Goal: Use online tool/utility: Utilize a website feature to perform a specific function

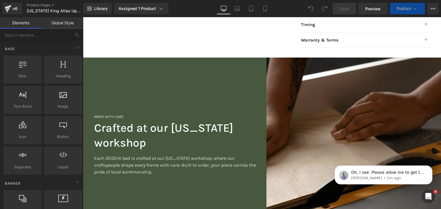
scroll to position [421, 0]
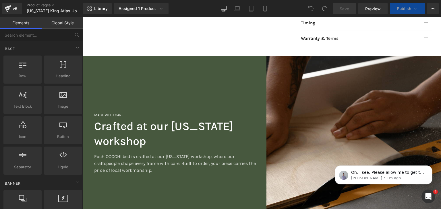
drag, startPoint x: 255, startPoint y: 86, endPoint x: 247, endPoint y: 88, distance: 8.2
click at [255, 86] on div "MADE WITH CARE Heading Crafted at our [US_STATE] workshop Heading Each OCOCHI b…" at bounding box center [172, 143] width 179 height 175
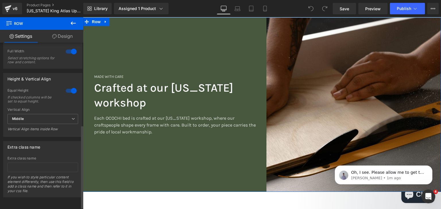
scroll to position [168, 0]
click at [61, 38] on link "Design" at bounding box center [63, 36] width 42 height 13
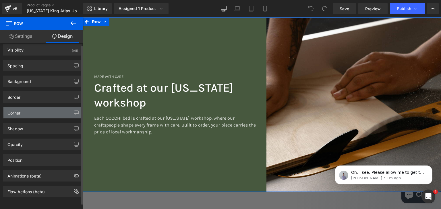
scroll to position [7, 0]
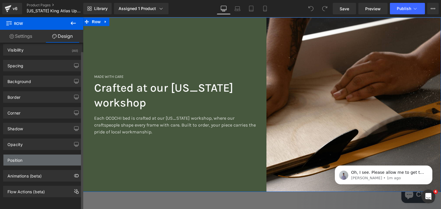
click at [49, 156] on div "Position" at bounding box center [42, 160] width 79 height 11
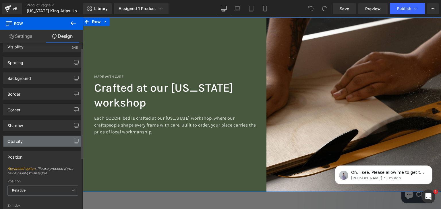
click at [54, 137] on div "Opacity" at bounding box center [42, 141] width 79 height 11
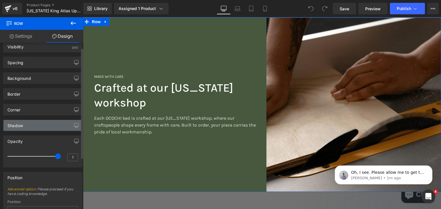
click at [52, 126] on div "Shadow" at bounding box center [42, 125] width 79 height 11
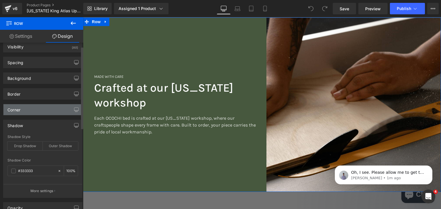
click at [50, 112] on div "Corner" at bounding box center [42, 109] width 79 height 11
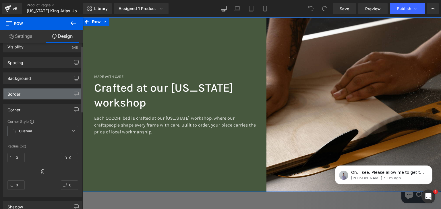
click at [47, 97] on div "Border" at bounding box center [42, 94] width 79 height 11
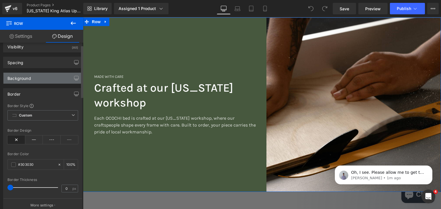
click at [46, 82] on div "Background" at bounding box center [42, 78] width 79 height 11
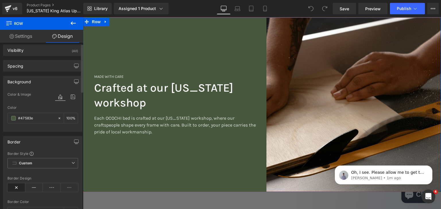
scroll to position [0, 0]
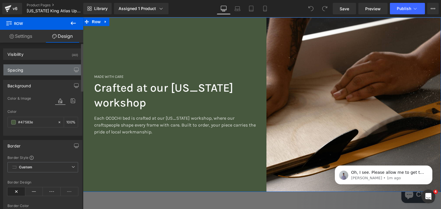
click at [46, 71] on div "Spacing" at bounding box center [42, 70] width 79 height 11
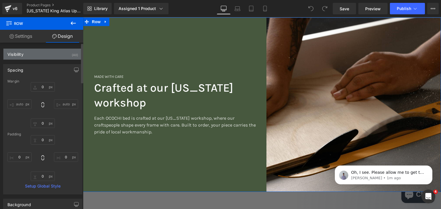
click at [48, 53] on div "Visibility (All)" at bounding box center [42, 54] width 79 height 11
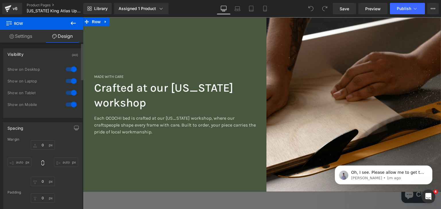
click at [49, 52] on div "Visibility (All)" at bounding box center [42, 54] width 79 height 11
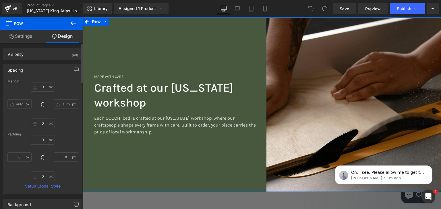
click at [51, 72] on div "Spacing" at bounding box center [42, 70] width 79 height 11
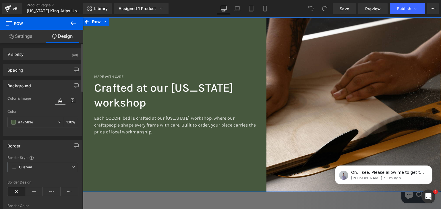
click at [49, 86] on div "Background" at bounding box center [42, 85] width 79 height 11
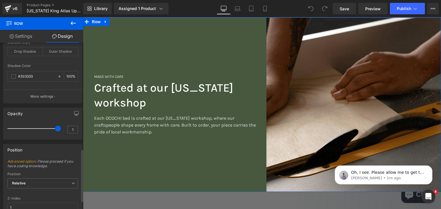
scroll to position [289, 0]
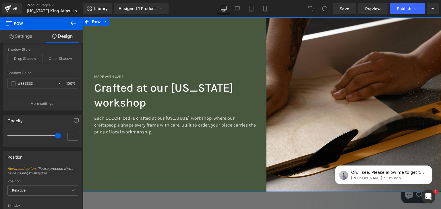
click at [27, 35] on link "Settings" at bounding box center [21, 36] width 42 height 13
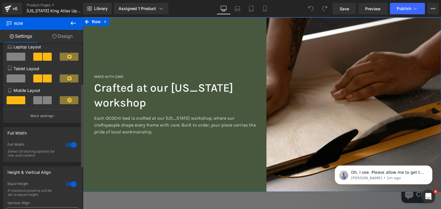
scroll to position [91, 0]
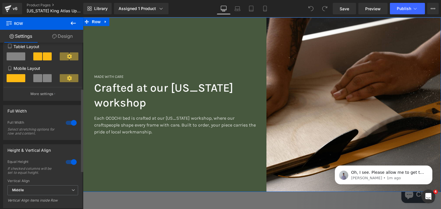
click at [71, 125] on div at bounding box center [71, 123] width 14 height 9
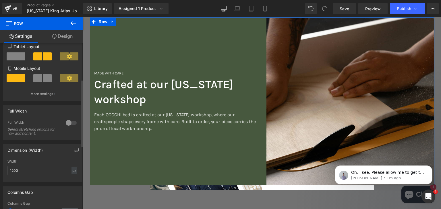
click at [69, 124] on div at bounding box center [71, 123] width 14 height 9
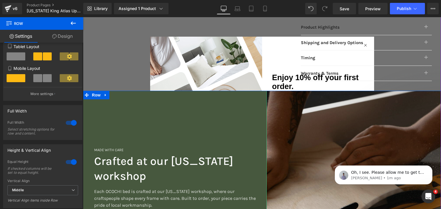
scroll to position [382, 0]
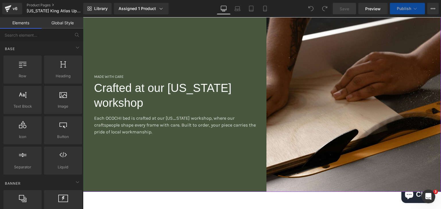
scroll to position [421, 0]
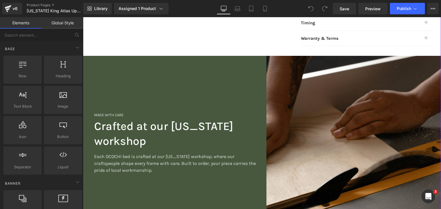
click at [251, 59] on div "MADE WITH CARE Heading Crafted at our [US_STATE] workshop Heading Each OCOCHI b…" at bounding box center [172, 143] width 179 height 175
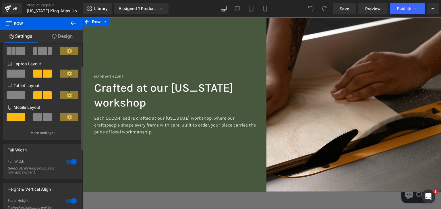
scroll to position [76, 0]
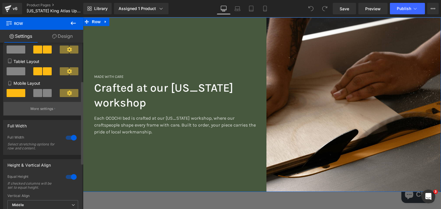
click at [44, 111] on p "More settings" at bounding box center [41, 108] width 23 height 5
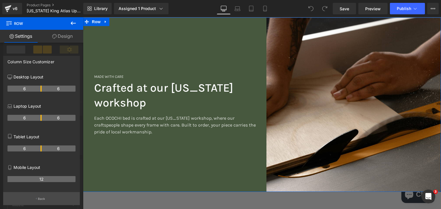
click at [46, 200] on button "Back" at bounding box center [41, 199] width 77 height 13
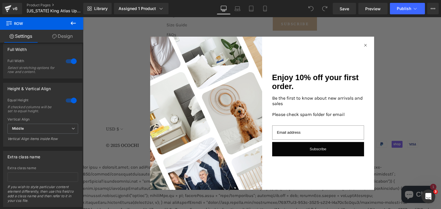
scroll to position [1572, 0]
click at [364, 44] on icon "Close dialog" at bounding box center [365, 45] width 2 height 2
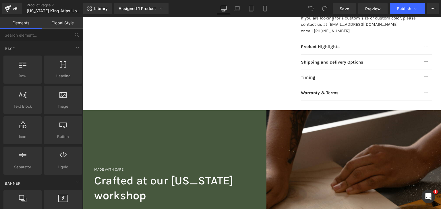
scroll to position [424, 0]
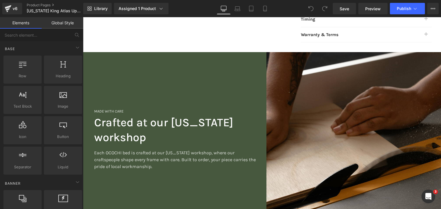
click at [222, 72] on div "MADE WITH CARE Heading Crafted at our [US_STATE] workshop Heading Each OCOCHI b…" at bounding box center [172, 139] width 179 height 175
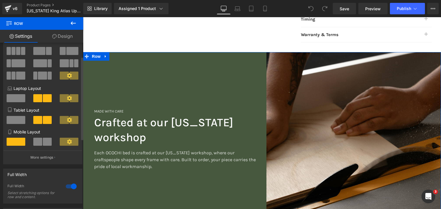
scroll to position [15, 0]
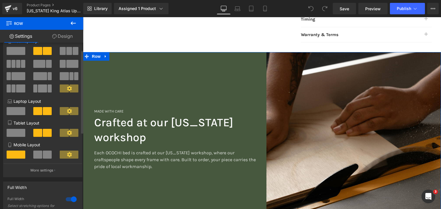
click at [67, 112] on icon at bounding box center [69, 111] width 5 height 5
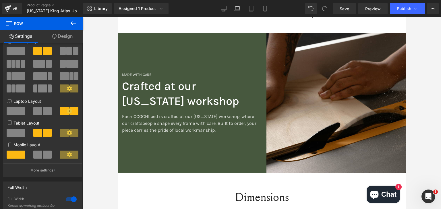
scroll to position [447, 0]
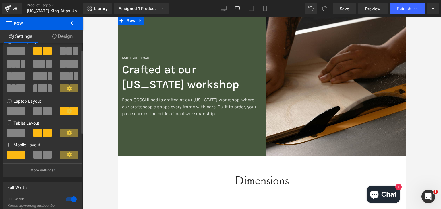
click at [43, 112] on span at bounding box center [47, 111] width 9 height 8
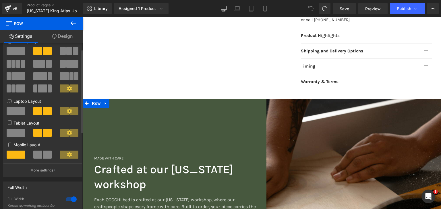
scroll to position [0, 0]
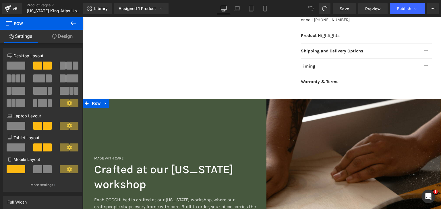
click at [57, 36] on link "Design" at bounding box center [63, 36] width 42 height 13
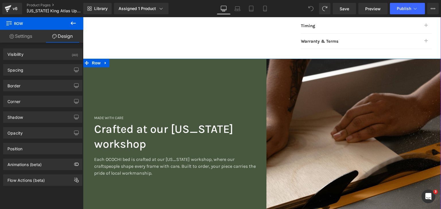
scroll to position [415, 0]
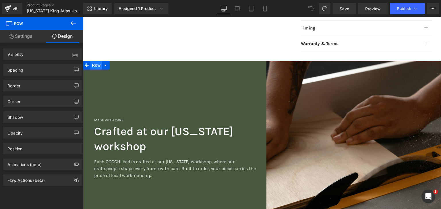
click at [94, 61] on span "Row" at bounding box center [95, 65] width 11 height 9
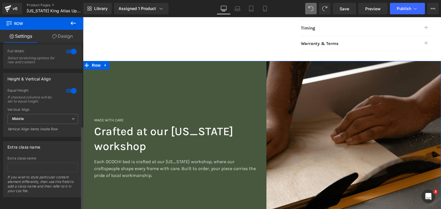
scroll to position [168, 0]
click at [63, 117] on span "Middle" at bounding box center [42, 119] width 71 height 10
click at [73, 108] on div "Vertical Align" at bounding box center [42, 110] width 71 height 4
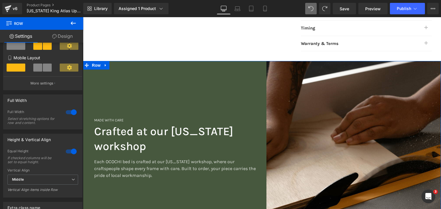
scroll to position [91, 0]
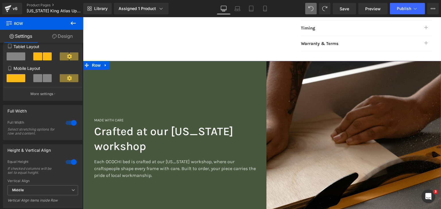
click at [55, 39] on link "Design" at bounding box center [63, 36] width 42 height 13
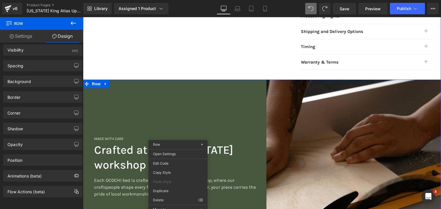
scroll to position [377, 0]
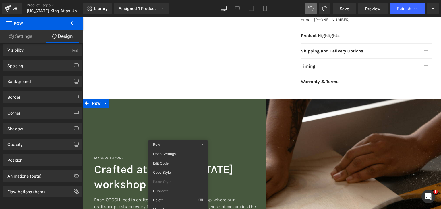
click at [22, 35] on link "Settings" at bounding box center [21, 36] width 42 height 13
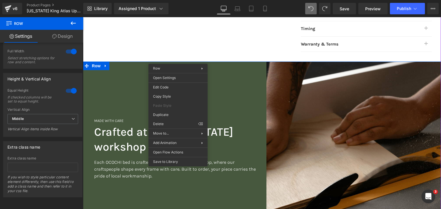
scroll to position [492, 0]
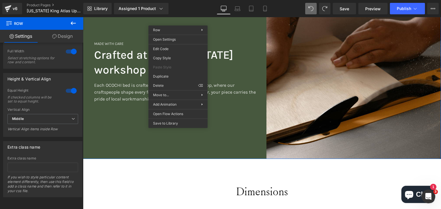
click at [178, 174] on div "Dimensions" at bounding box center [262, 188] width 358 height 28
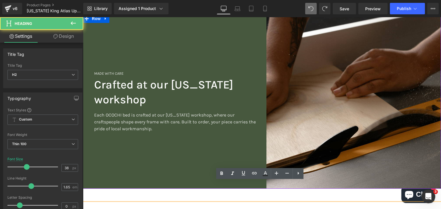
scroll to position [415, 0]
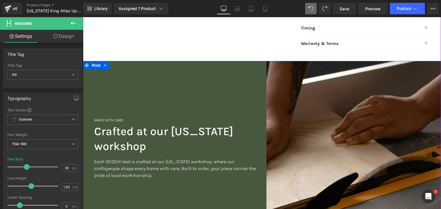
click at [239, 86] on div "MADE WITH CARE Heading Crafted at our [US_STATE] workshop Heading Each OCOCHI b…" at bounding box center [172, 148] width 179 height 175
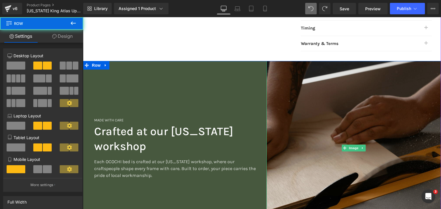
click at [317, 78] on img at bounding box center [353, 148] width 175 height 175
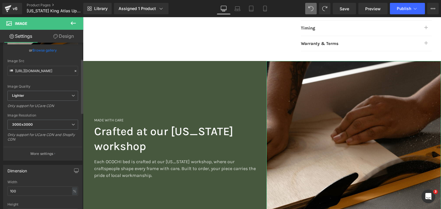
scroll to position [76, 0]
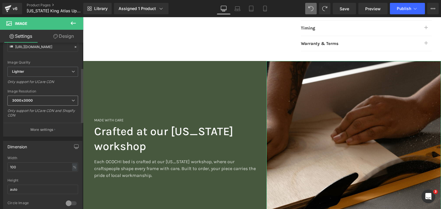
click at [61, 100] on span "3000x3000" at bounding box center [42, 101] width 71 height 10
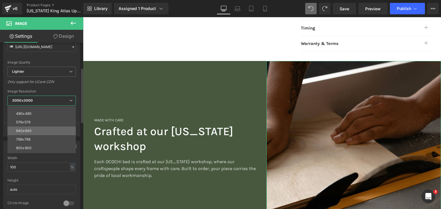
scroll to position [38, 0]
click at [50, 123] on li "800x800" at bounding box center [42, 124] width 71 height 9
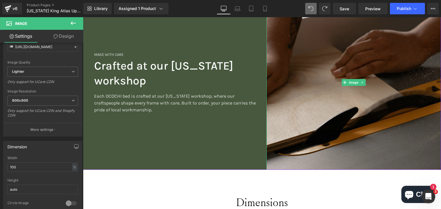
scroll to position [492, 0]
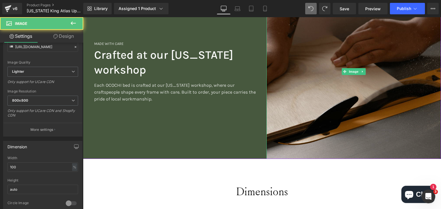
click at [300, 75] on img at bounding box center [353, 72] width 175 height 175
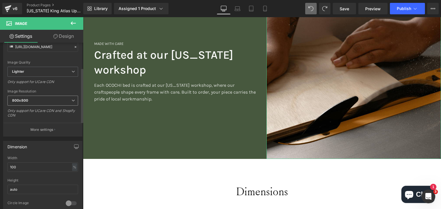
click at [61, 100] on span "800x800" at bounding box center [42, 101] width 71 height 10
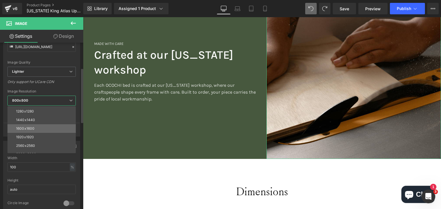
scroll to position [82, 0]
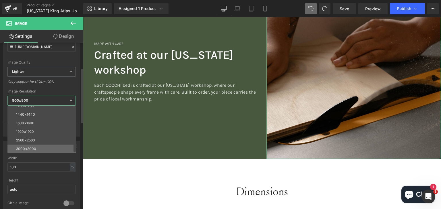
click at [43, 147] on li "3000x3000" at bounding box center [42, 149] width 71 height 9
type input "[URL][DOMAIN_NAME]"
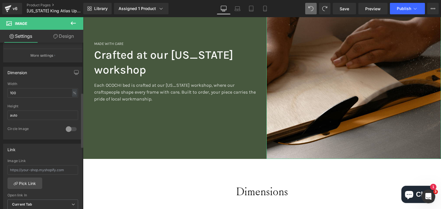
scroll to position [153, 0]
click at [36, 91] on input "100" at bounding box center [42, 90] width 71 height 9
type input "1"
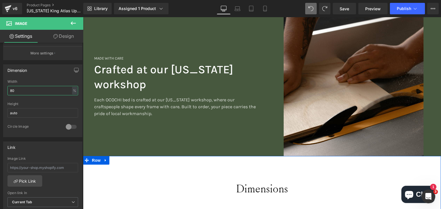
scroll to position [436, 0]
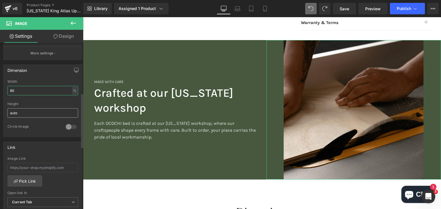
type input "80"
click at [26, 110] on input "auto" at bounding box center [42, 112] width 71 height 9
drag, startPoint x: 26, startPoint y: 110, endPoint x: 3, endPoint y: 109, distance: 22.7
click at [3, 109] on div "Dimension 80% Width 80 % % px auto Height auto 0 Circle Image" at bounding box center [42, 101] width 79 height 73
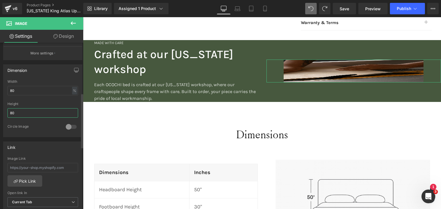
type input "8"
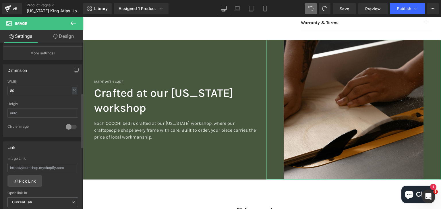
click at [34, 118] on div "Height" at bounding box center [42, 113] width 71 height 22
click at [31, 114] on input "text" at bounding box center [42, 112] width 71 height 9
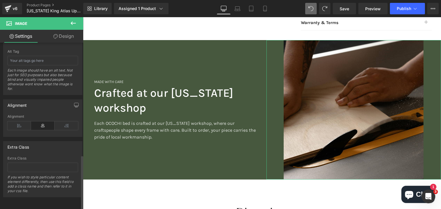
scroll to position [342, 0]
click at [65, 123] on icon at bounding box center [67, 126] width 24 height 9
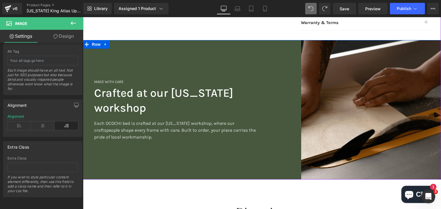
click at [207, 44] on div "MADE WITH CARE Heading Crafted at our [US_STATE] workshop Heading Each OCOCHI b…" at bounding box center [172, 110] width 179 height 140
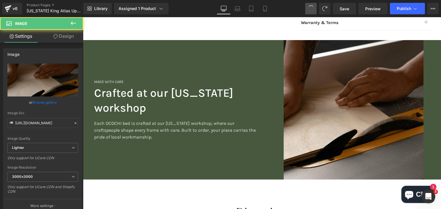
type input "auto"
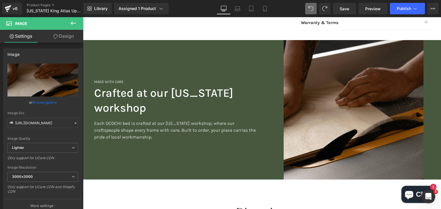
type input "100"
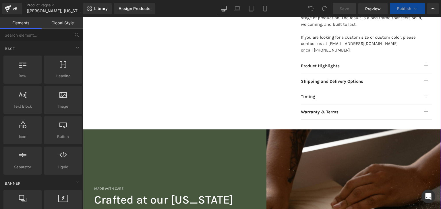
scroll to position [421, 0]
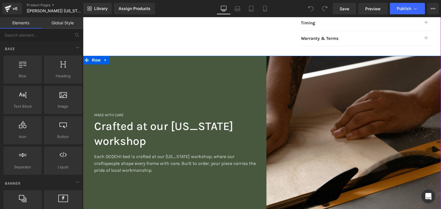
click at [240, 70] on div "MADE WITH CARE Heading Crafted at our [US_STATE] workshop Heading Each OCOCHI b…" at bounding box center [172, 143] width 179 height 175
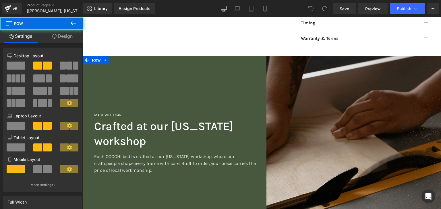
click at [282, 77] on img at bounding box center [353, 143] width 175 height 175
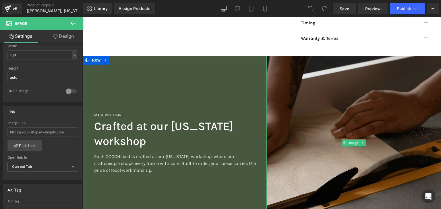
click at [300, 85] on img at bounding box center [353, 143] width 175 height 175
click at [296, 139] on img at bounding box center [353, 143] width 175 height 175
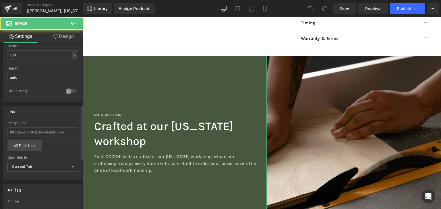
click at [13, 49] on div "Width 100 % % px" at bounding box center [42, 55] width 71 height 22
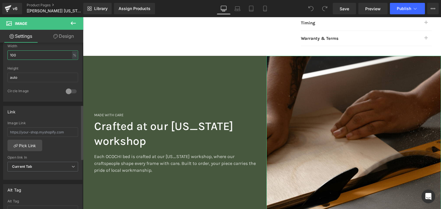
click at [14, 54] on input "100" at bounding box center [42, 54] width 71 height 9
type input "1"
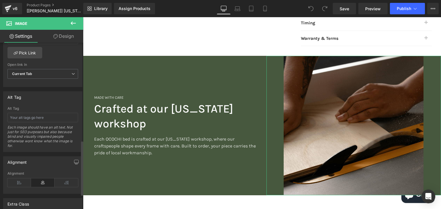
scroll to position [303, 0]
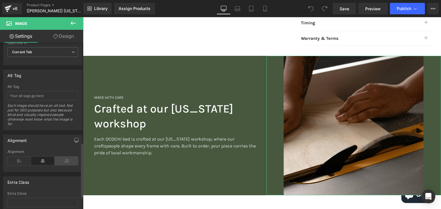
type input "80"
click at [61, 161] on icon at bounding box center [67, 161] width 24 height 9
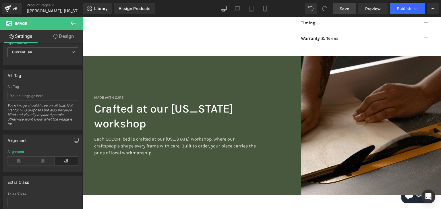
click at [350, 12] on link "Save" at bounding box center [344, 8] width 23 height 11
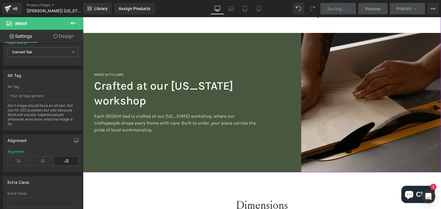
scroll to position [421, 0]
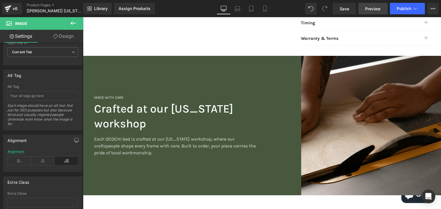
click at [368, 8] on span "Preview" at bounding box center [372, 9] width 15 height 6
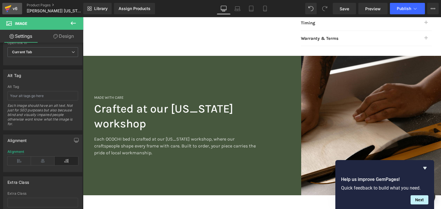
click at [13, 7] on div "v6" at bounding box center [14, 8] width 7 height 7
